Goal: Obtain resource: Download file/media

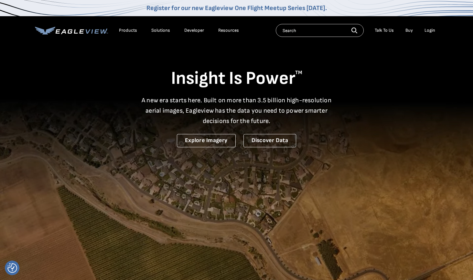
click at [436, 30] on li "Login" at bounding box center [430, 31] width 17 height 10
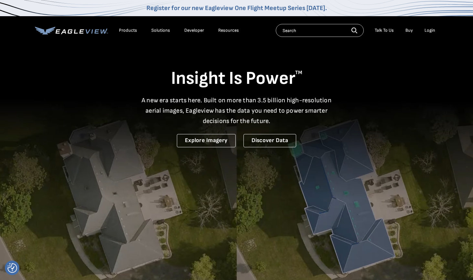
click at [433, 31] on div "Login" at bounding box center [430, 30] width 11 height 6
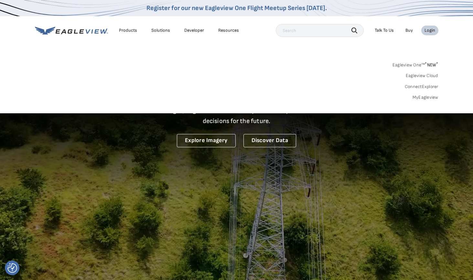
click at [426, 99] on link "MyEagleview" at bounding box center [426, 97] width 26 height 6
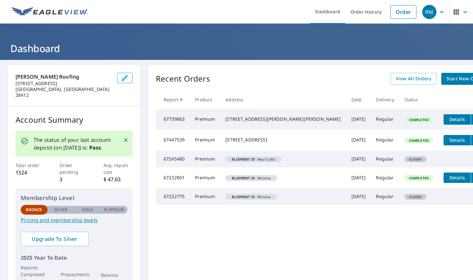
click at [473, 119] on icon "filesDropdownBtn-67739863" at bounding box center [478, 119] width 8 height 8
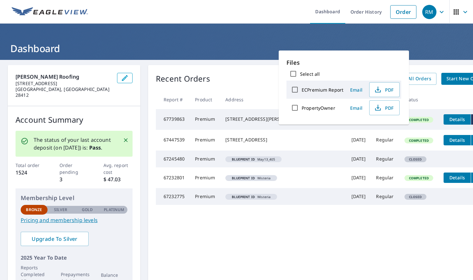
click at [297, 90] on input "ECPremium Report" at bounding box center [295, 90] width 14 height 14
checkbox input "true"
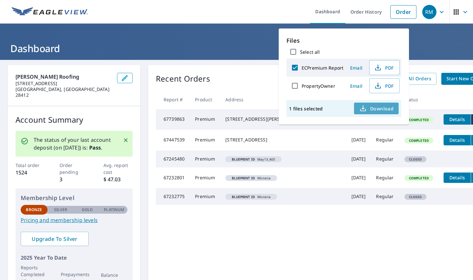
click at [382, 108] on span "Download" at bounding box center [376, 108] width 34 height 8
